Goal: Check status: Check status

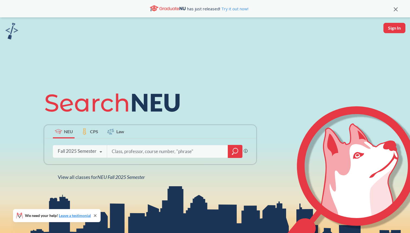
scroll to position [17, 0]
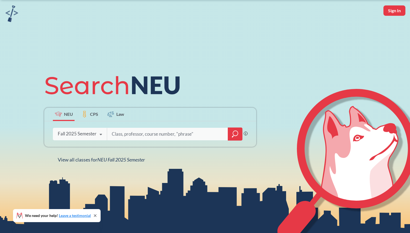
click at [132, 132] on input "search" at bounding box center [167, 133] width 113 height 11
type input "`"
type input "14405"
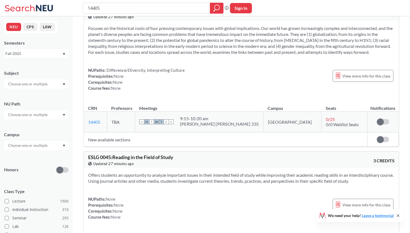
scroll to position [22, 0]
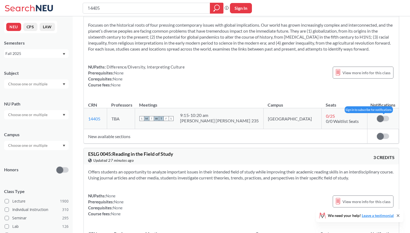
click at [381, 121] on span at bounding box center [380, 118] width 7 height 7
click at [377, 116] on input "checkbox" at bounding box center [377, 116] width 0 height 0
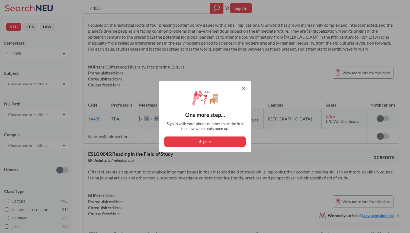
click at [212, 141] on button "Sign in" at bounding box center [204, 141] width 81 height 10
select select "US"
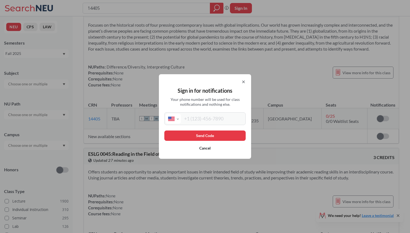
click at [211, 112] on div "International [GEOGRAPHIC_DATA] [GEOGRAPHIC_DATA] [GEOGRAPHIC_DATA] [GEOGRAPHIC…" at bounding box center [204, 118] width 81 height 13
click at [211, 115] on input "tel" at bounding box center [213, 118] width 64 height 10
type input "[PHONE_NUMBER]"
click at [194, 137] on button "Send Code" at bounding box center [204, 135] width 81 height 10
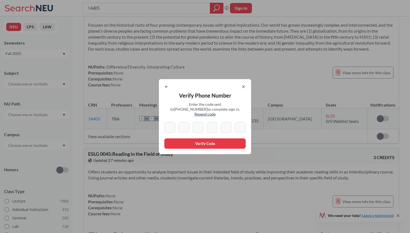
type input "0"
type input "5"
type input "6"
type input "2"
type input "7"
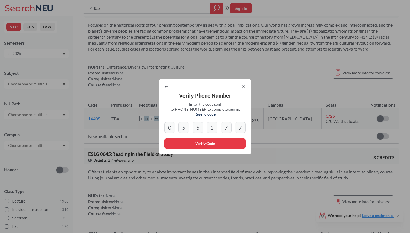
type input "7"
click at [187, 144] on button "Verify Code" at bounding box center [204, 143] width 81 height 10
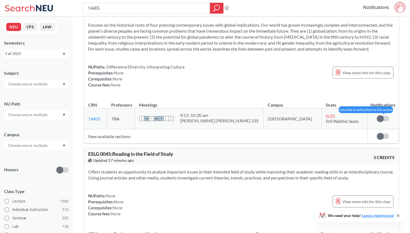
click at [384, 118] on label at bounding box center [383, 118] width 12 height 5
click at [377, 116] on input "checkbox" at bounding box center [377, 116] width 0 height 0
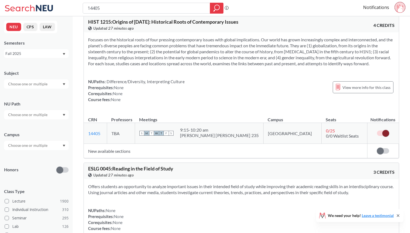
scroll to position [0, 0]
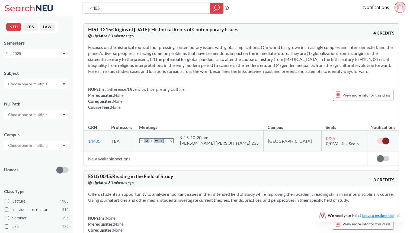
drag, startPoint x: 108, startPoint y: 5, endPoint x: 84, endPoint y: 7, distance: 24.5
click at [84, 8] on div "14405" at bounding box center [153, 8] width 141 height 11
type input "12308"
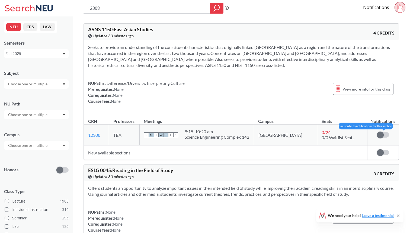
click at [381, 135] on span at bounding box center [380, 134] width 7 height 7
click at [377, 132] on input "checkbox" at bounding box center [377, 132] width 0 height 0
